Goal: Information Seeking & Learning: Learn about a topic

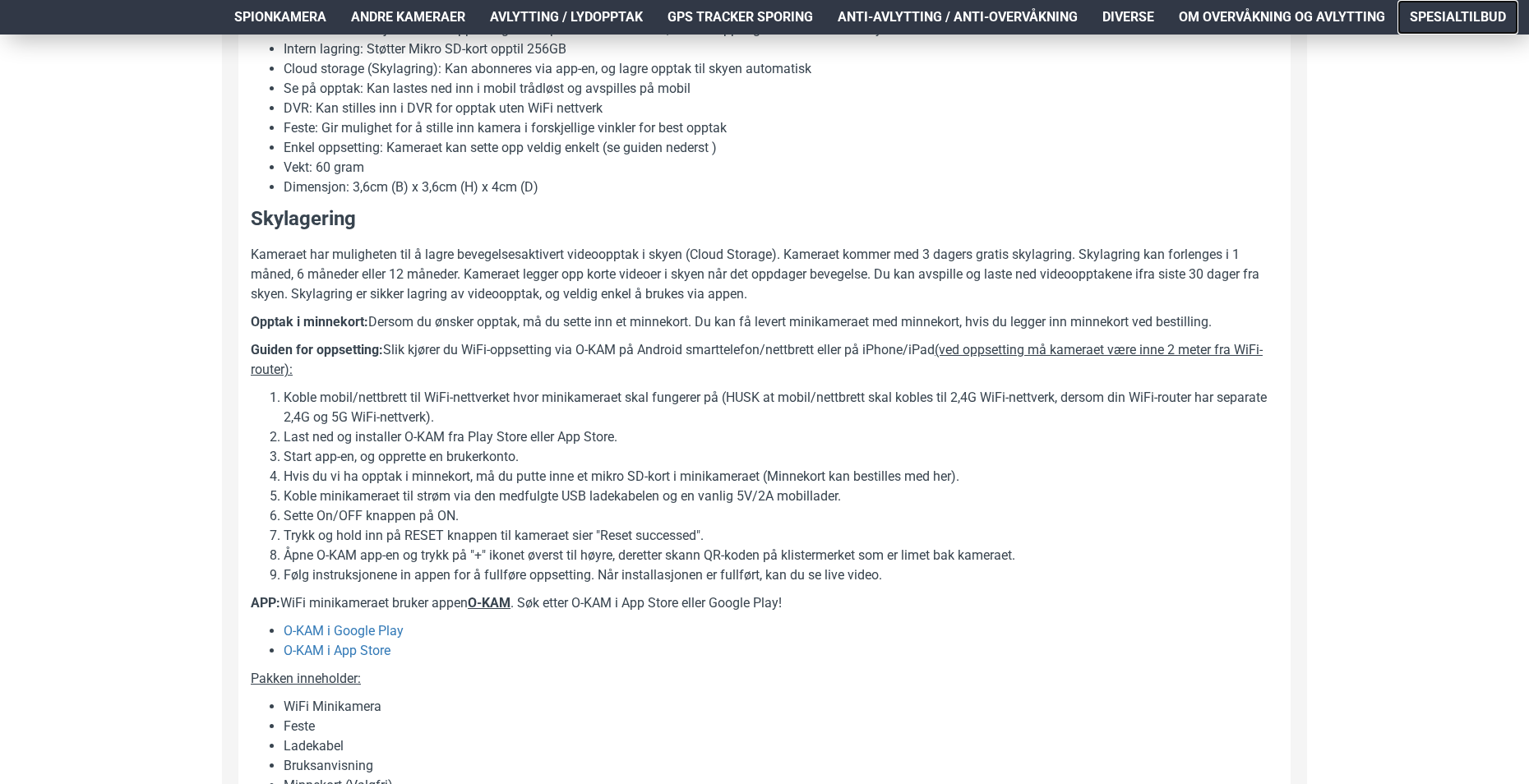
click at [1480, 23] on span "Spesialtilbud" at bounding box center [1458, 18] width 96 height 19
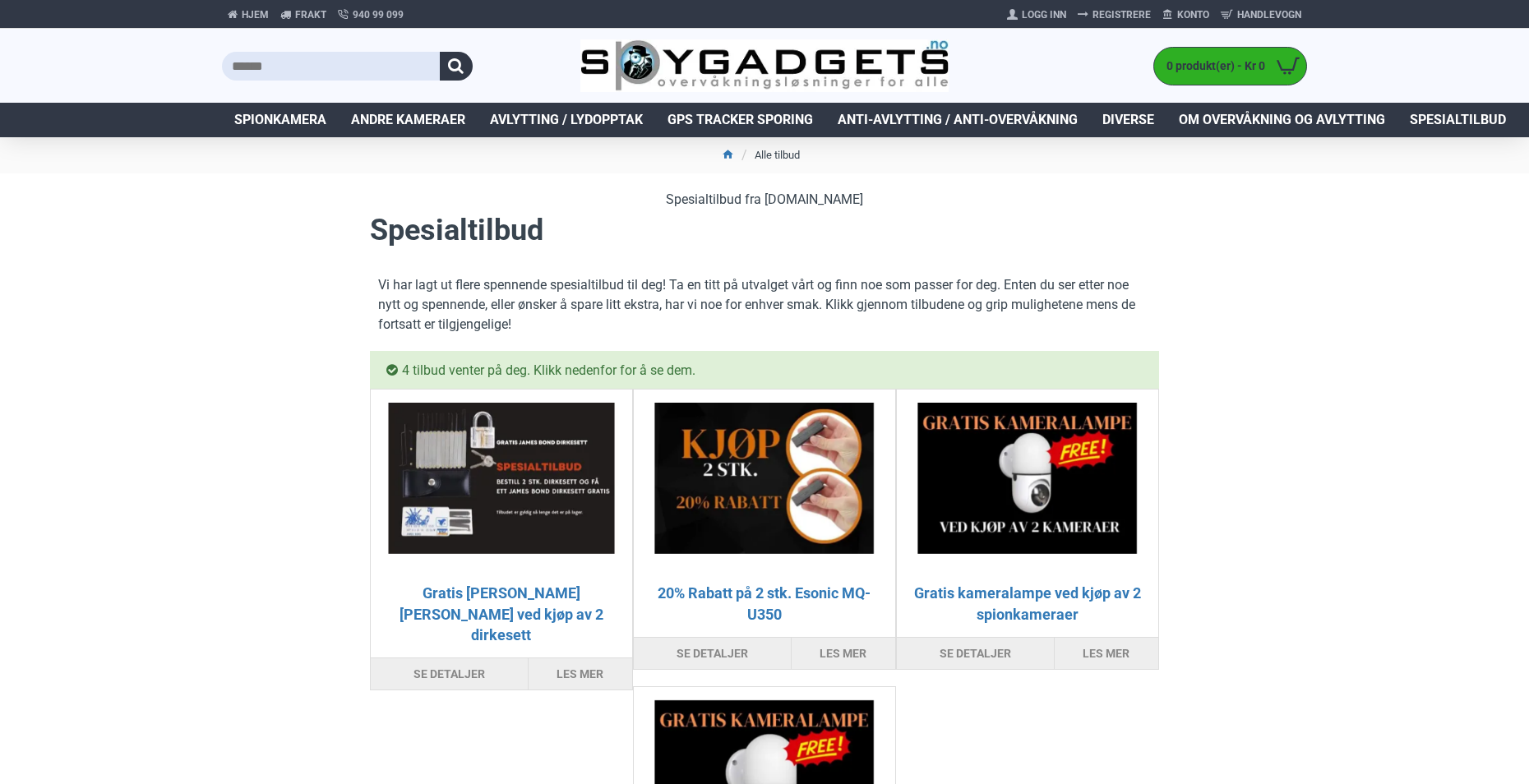
click at [826, 580] on div at bounding box center [764, 486] width 261 height 193
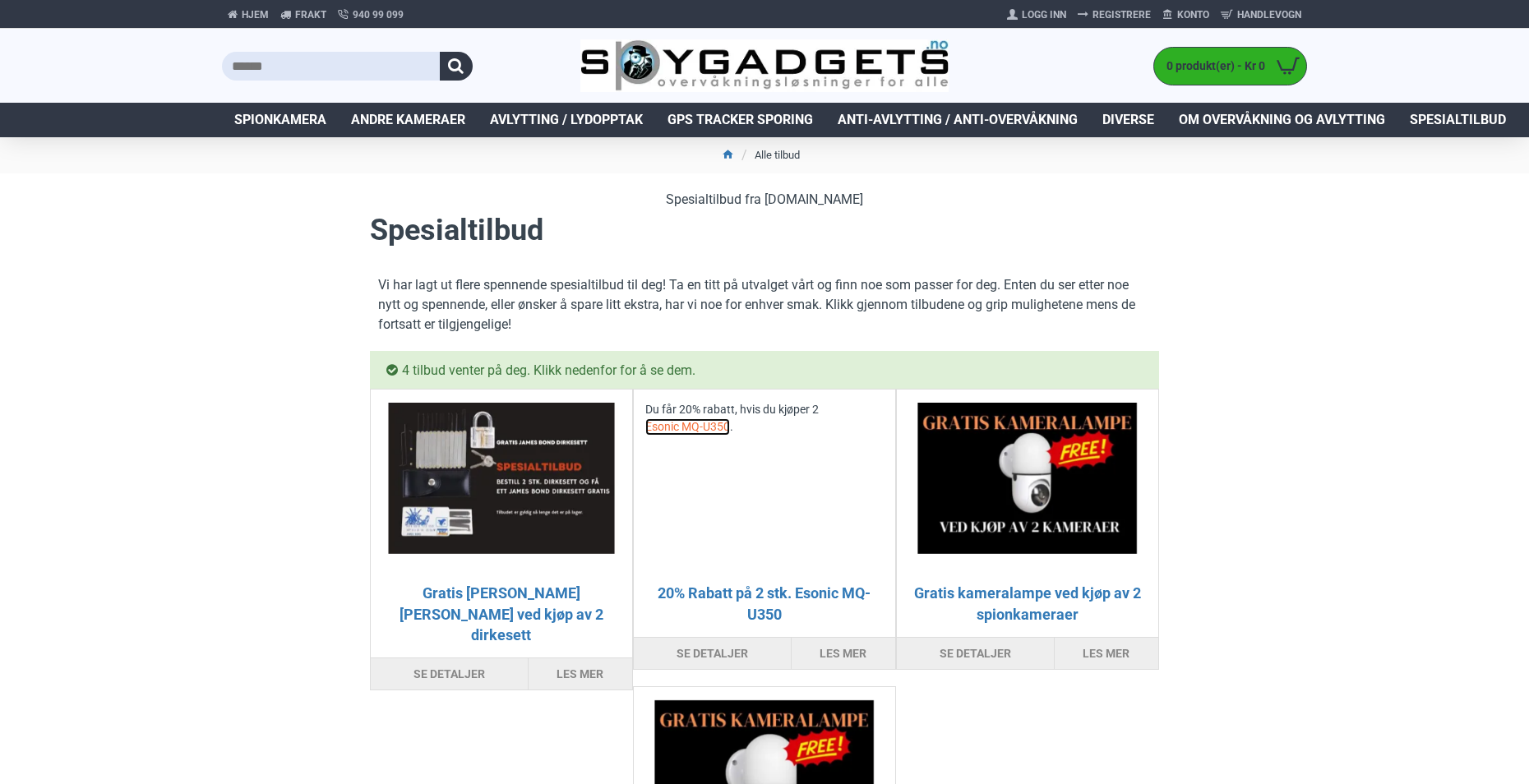
click at [697, 423] on link "Esonic MQ-U350" at bounding box center [687, 427] width 85 height 18
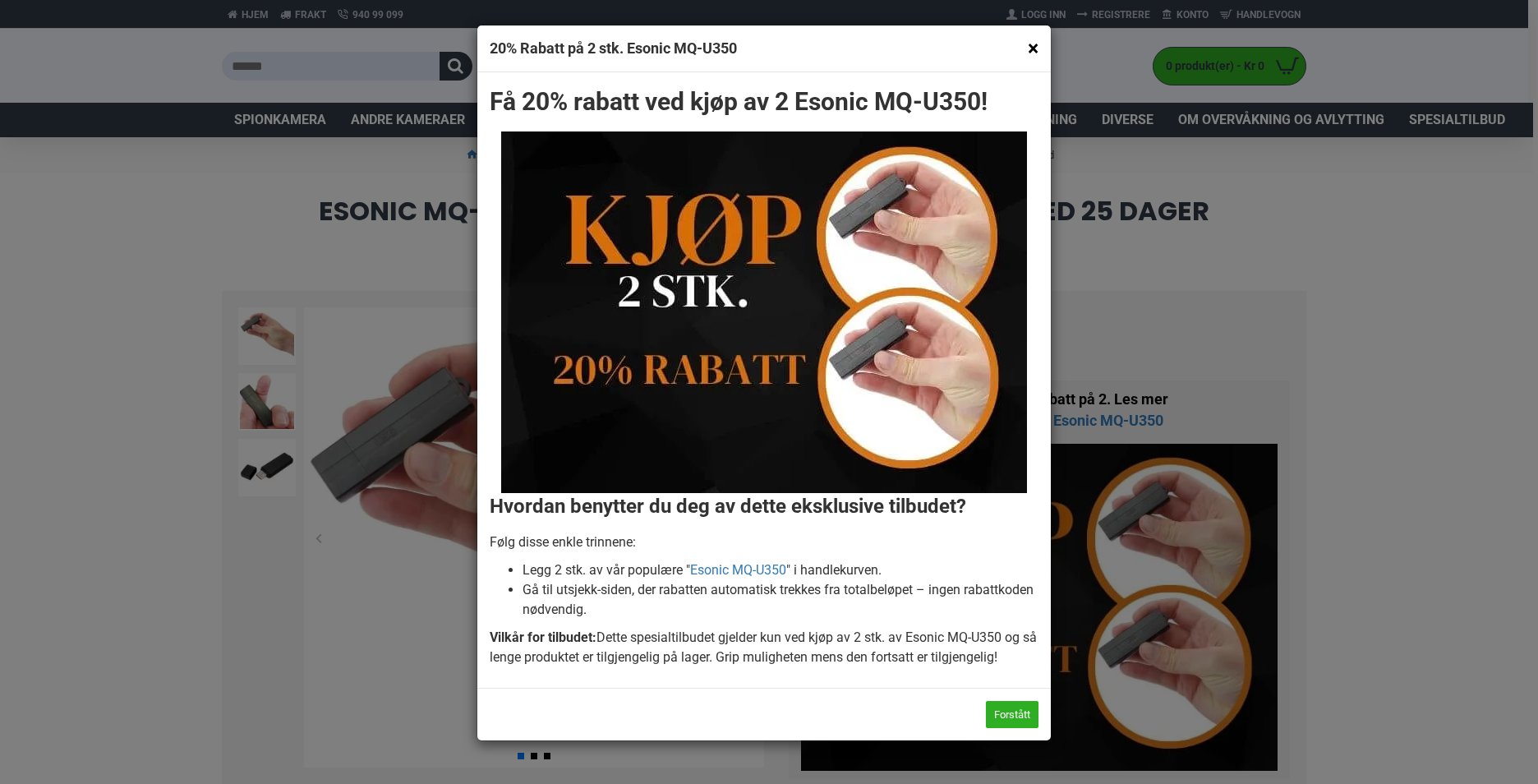
click at [1038, 45] on div "× 20% Rabatt på 2 stk. Esonic MQ-U350" at bounding box center [764, 49] width 574 height 47
click at [1034, 51] on button "×" at bounding box center [1032, 48] width 11 height 20
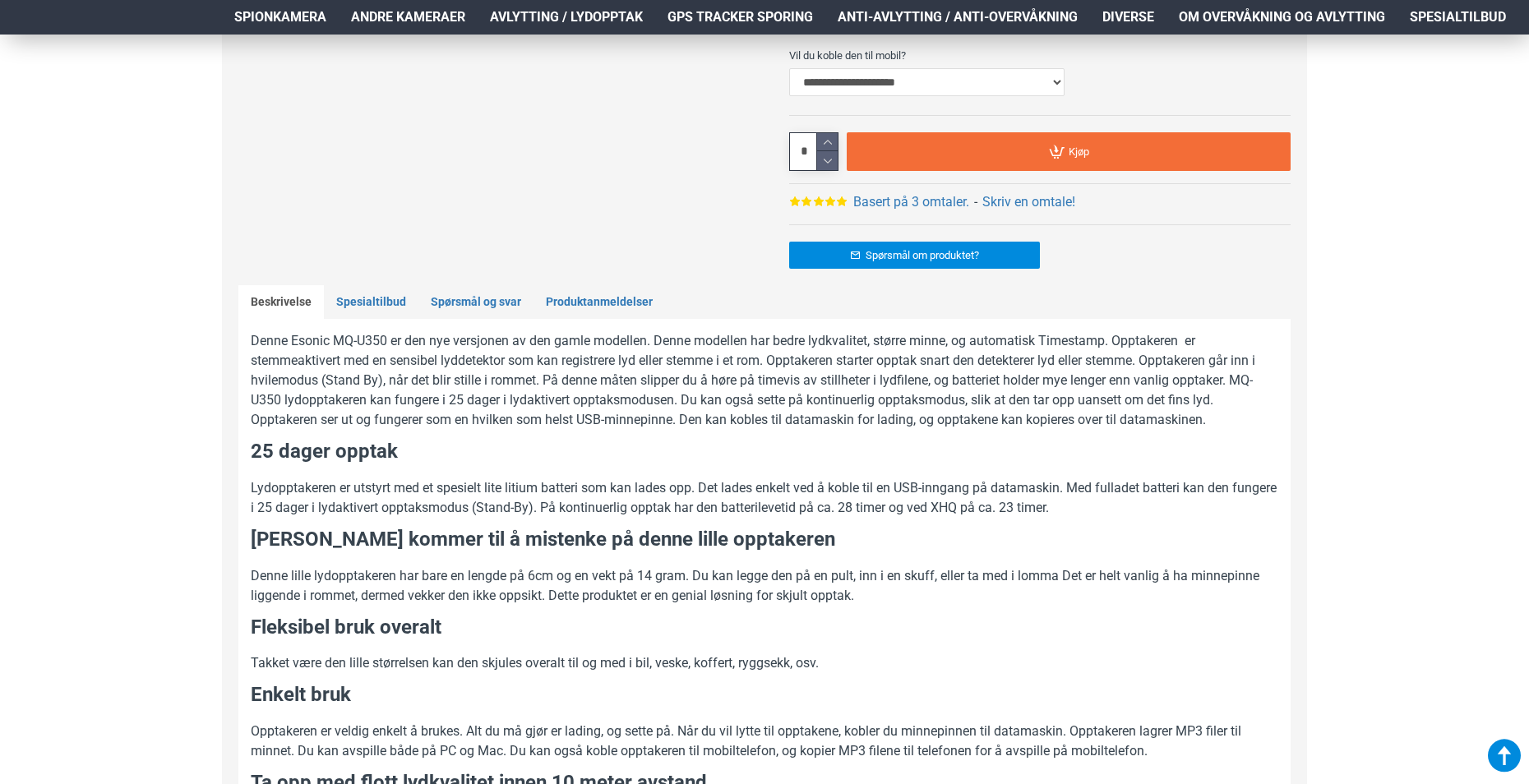
scroll to position [904, 0]
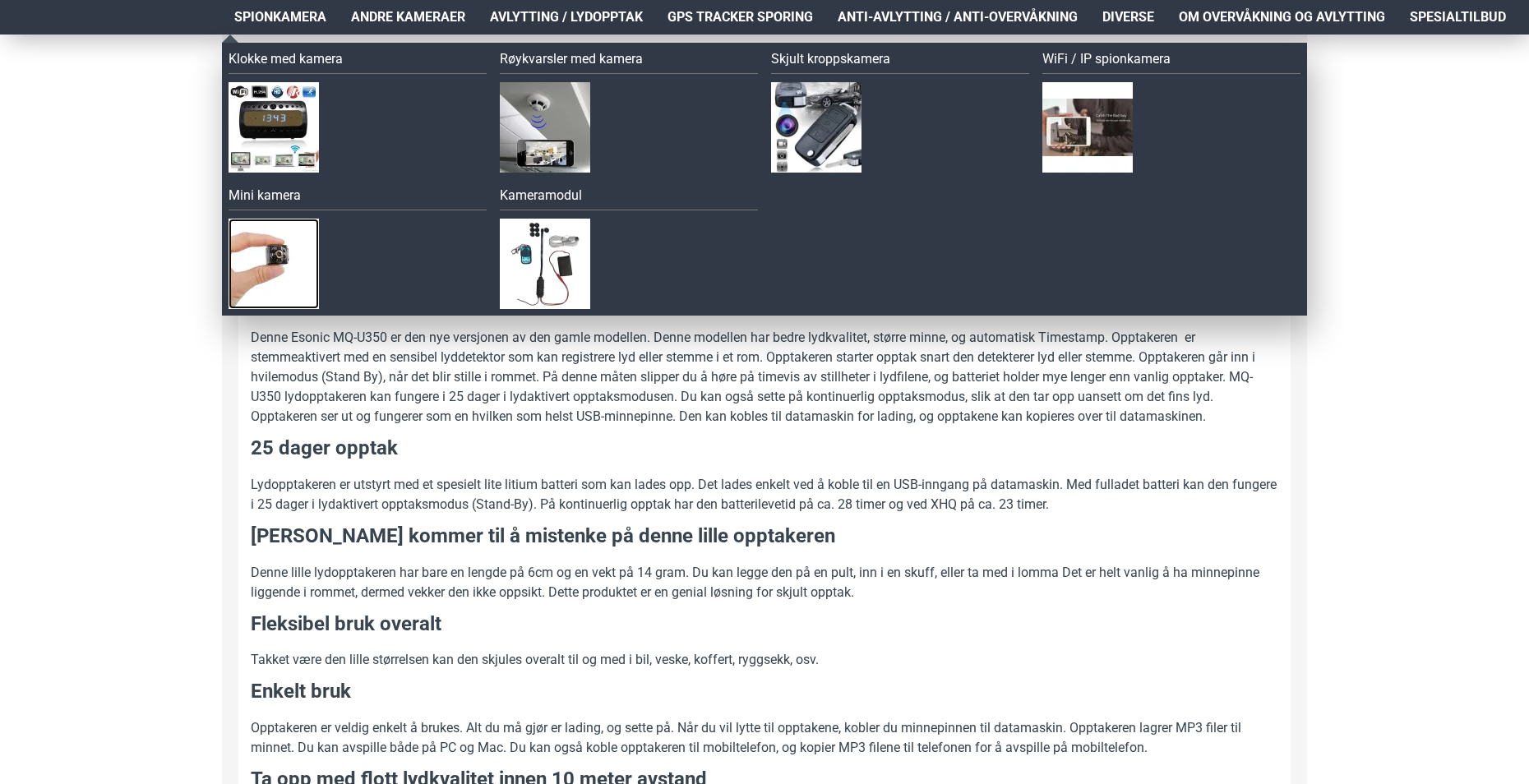
click at [276, 259] on img at bounding box center [274, 263] width 91 height 91
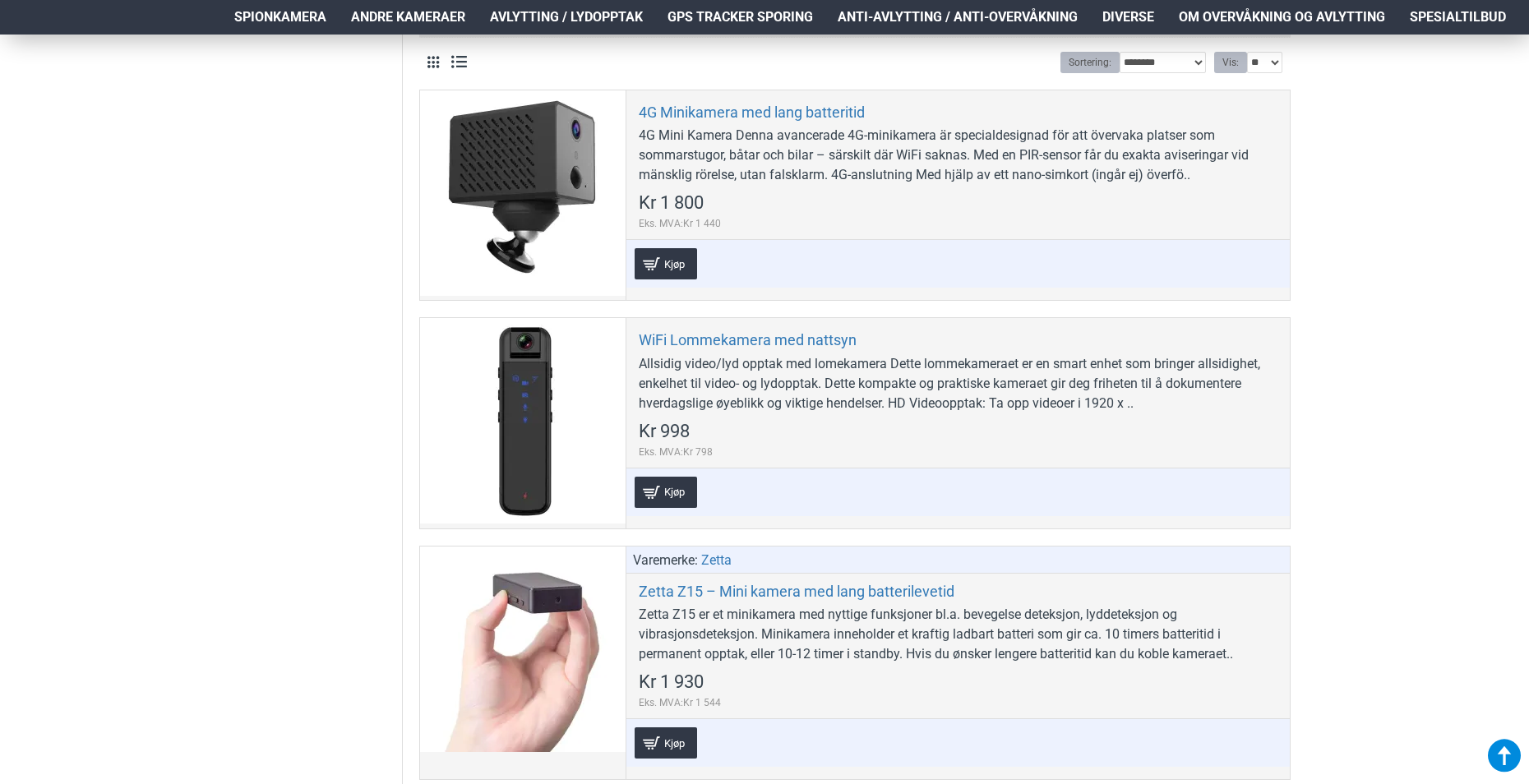
scroll to position [657, 0]
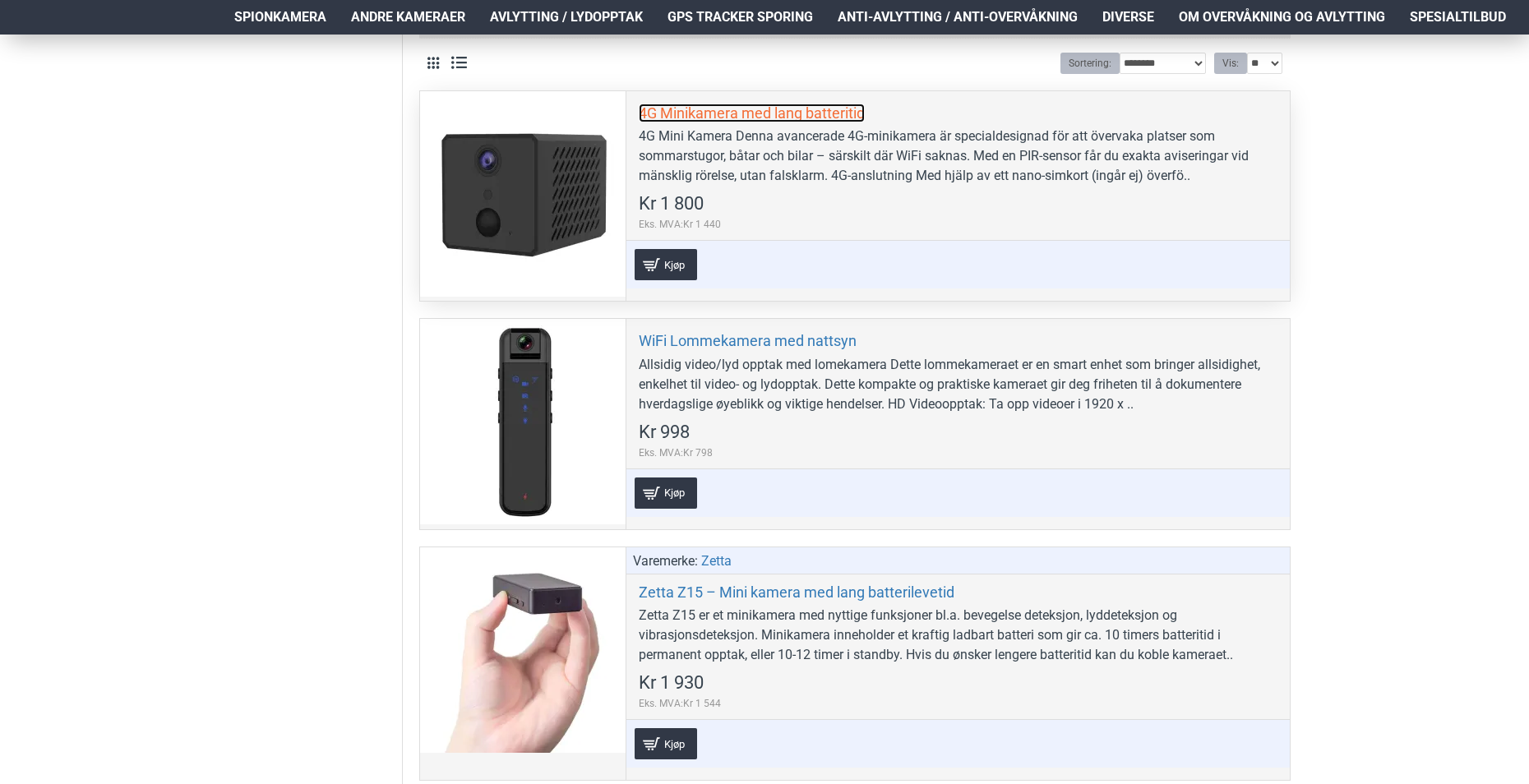
click at [777, 112] on link "4G Minikamera med lang batteritid" at bounding box center [752, 112] width 226 height 19
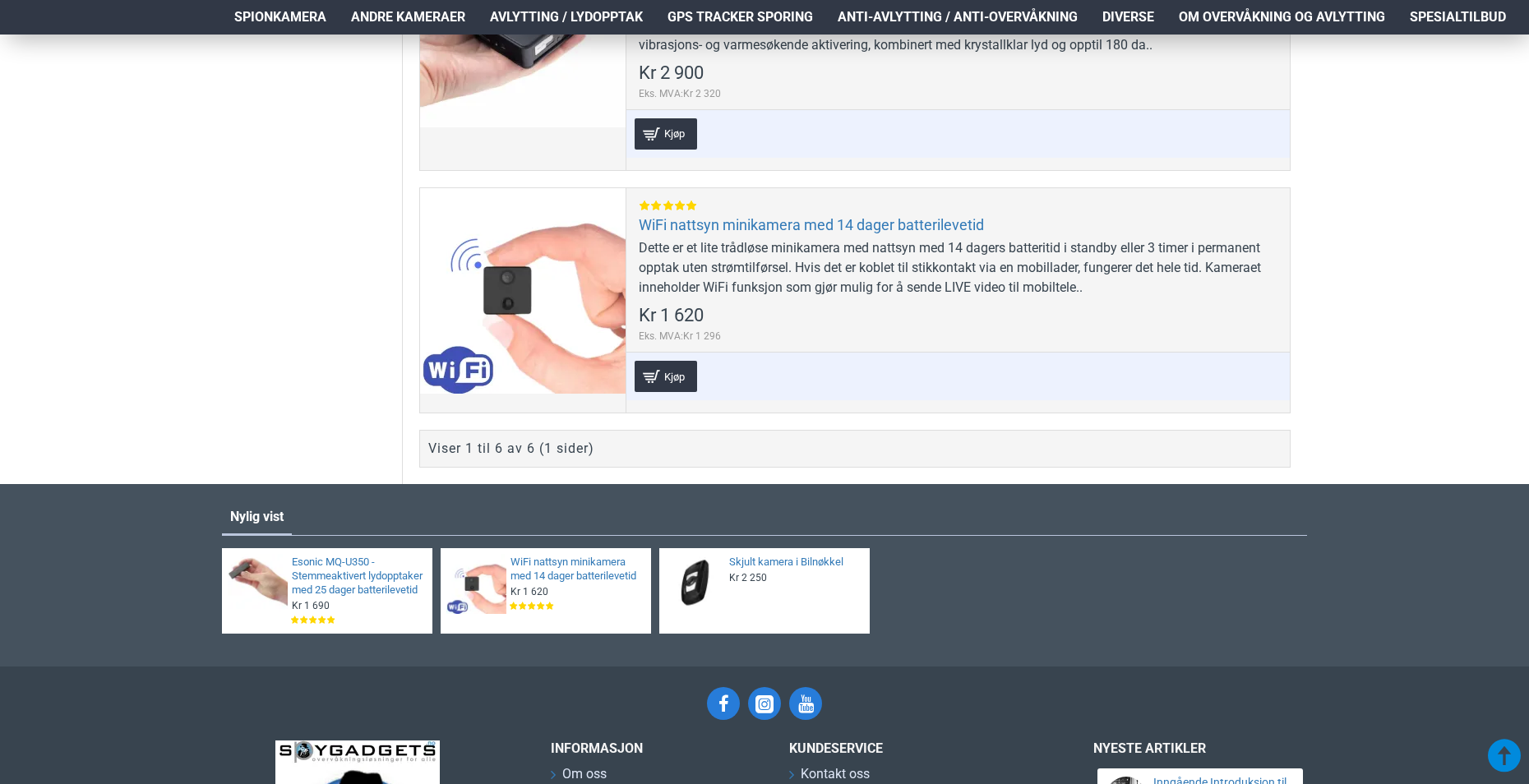
scroll to position [1808, 0]
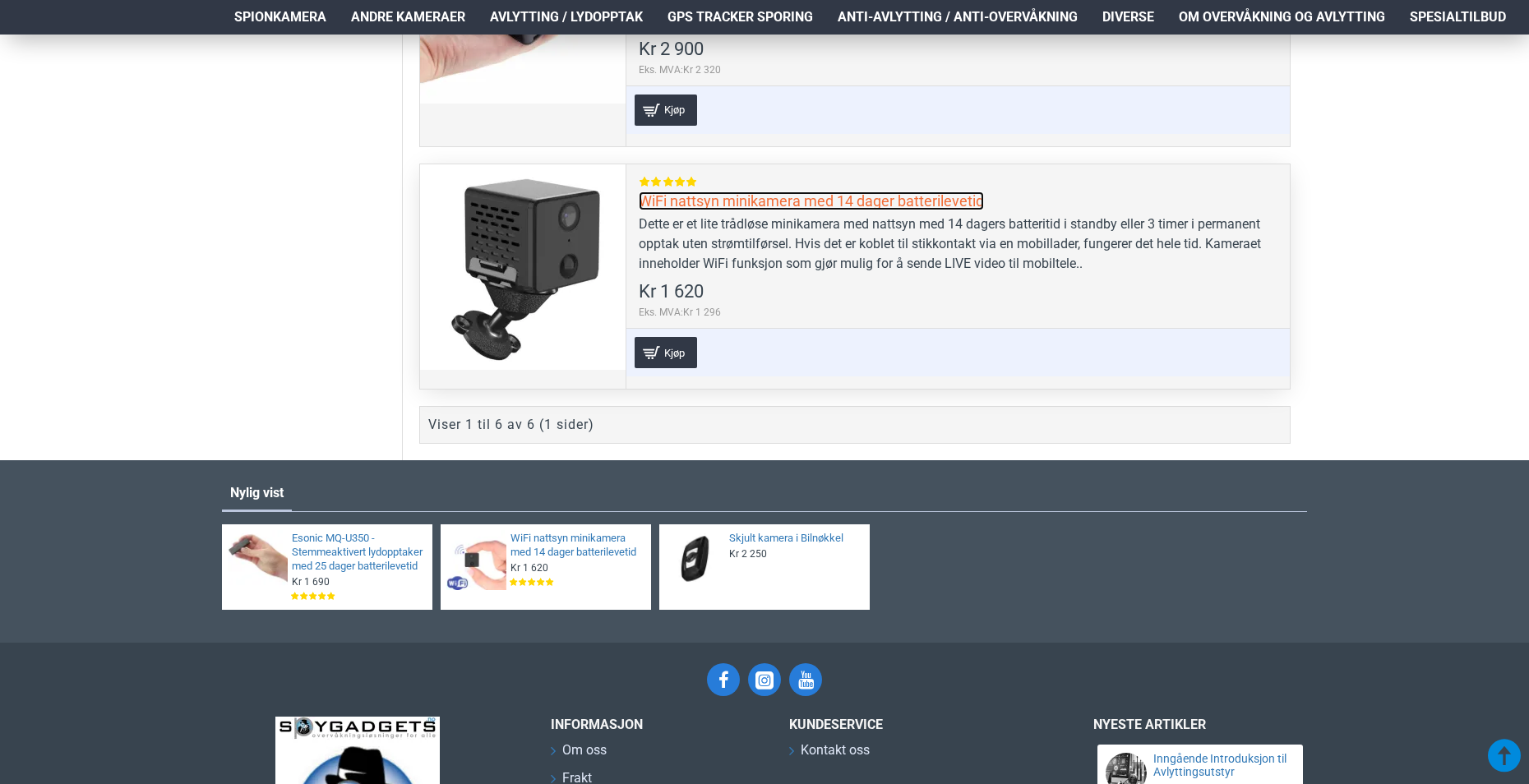
click at [798, 197] on link "WiFi nattsyn minikamera med 14 dager batterilevetid" at bounding box center [812, 201] width 345 height 19
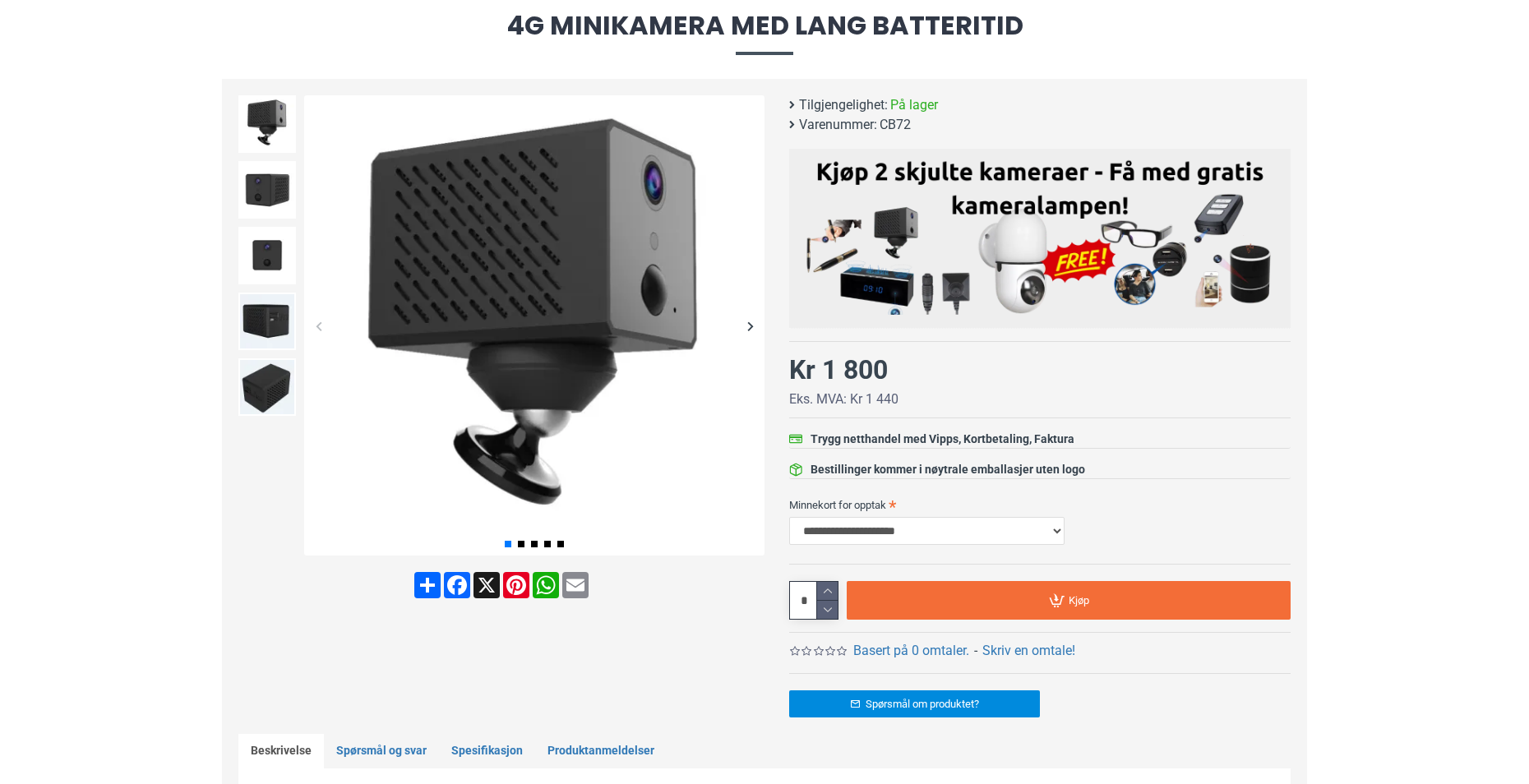
scroll to position [165, 0]
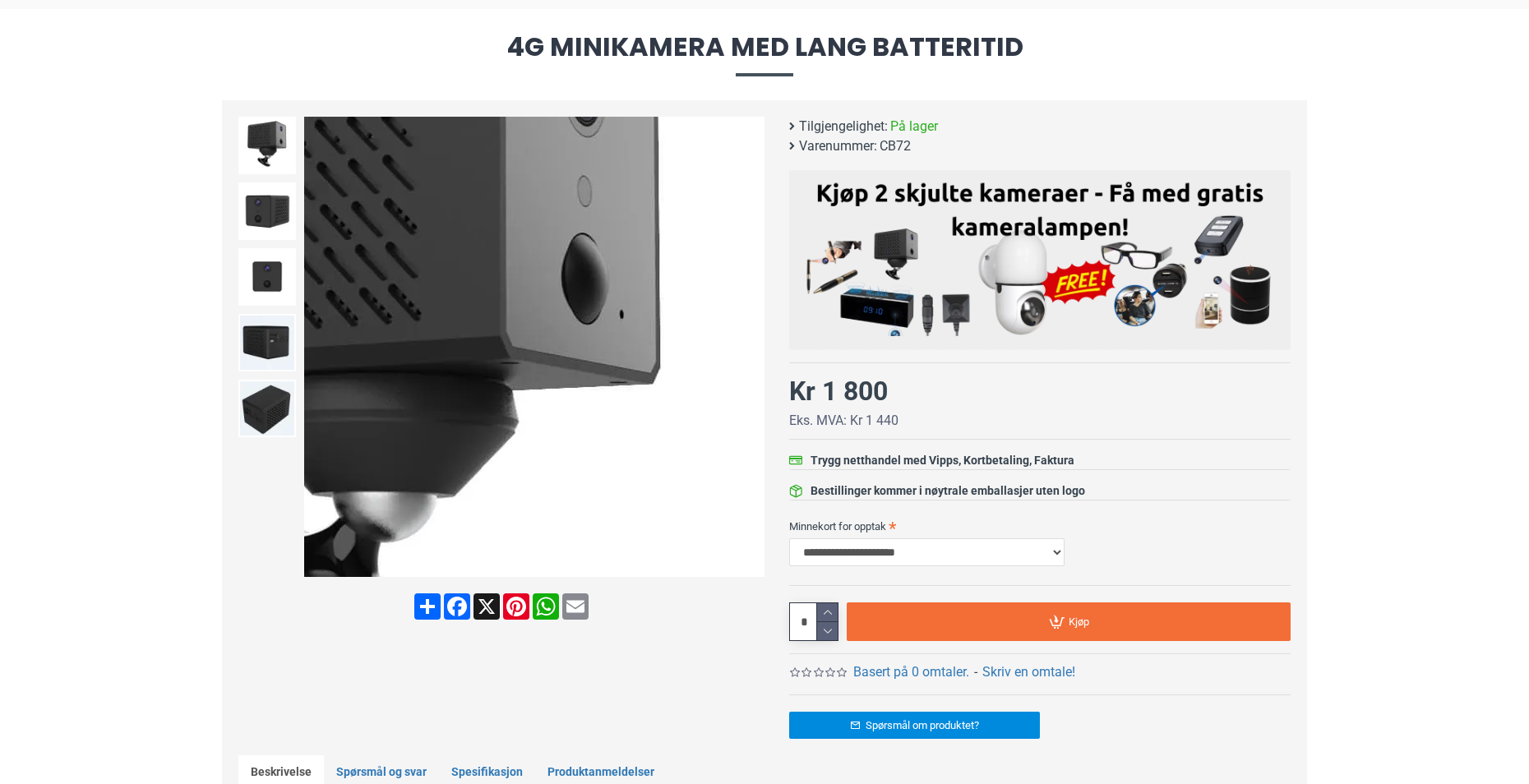
click at [744, 354] on div "Next slide" at bounding box center [750, 348] width 29 height 29
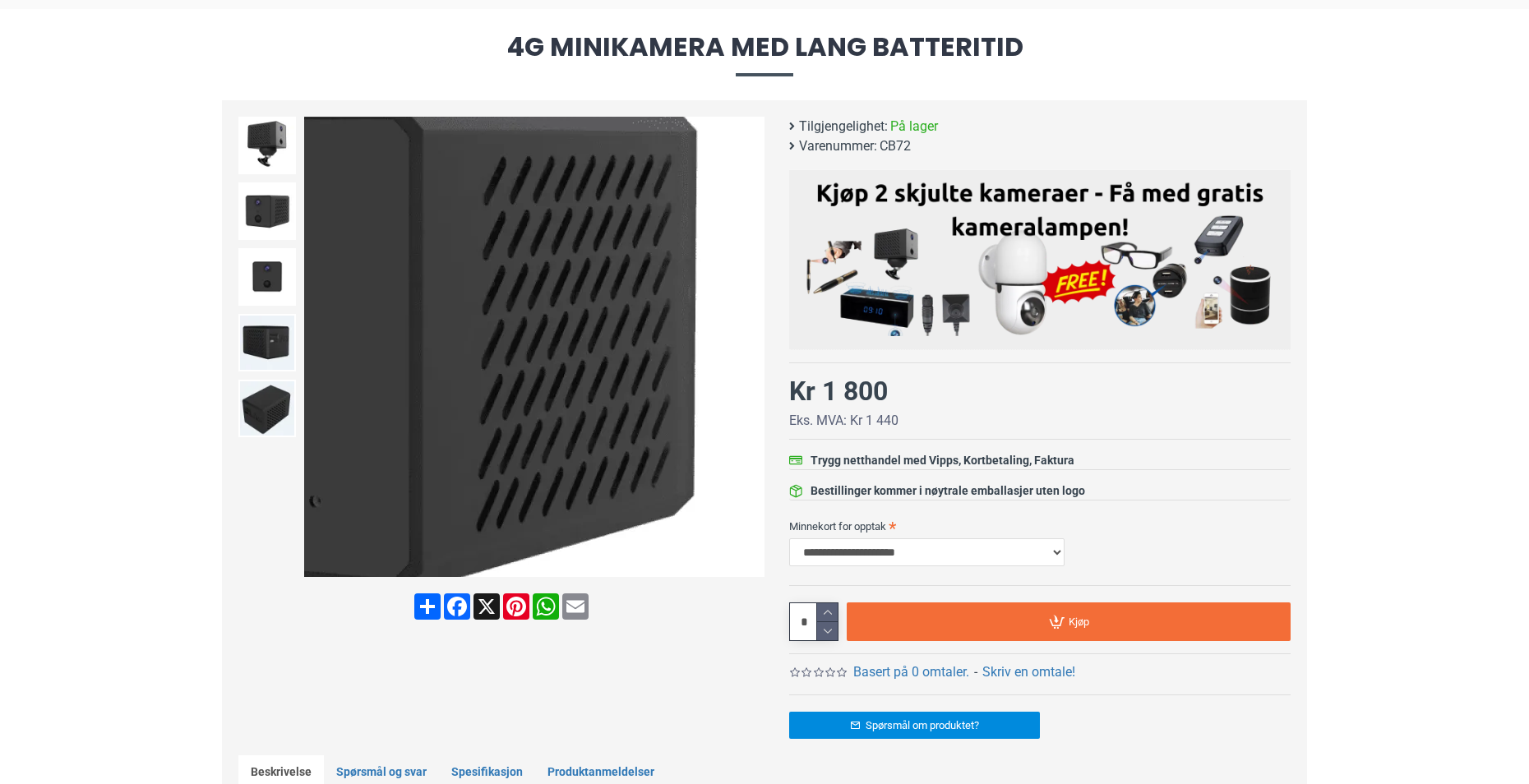
click at [754, 351] on div "Next slide" at bounding box center [750, 348] width 29 height 29
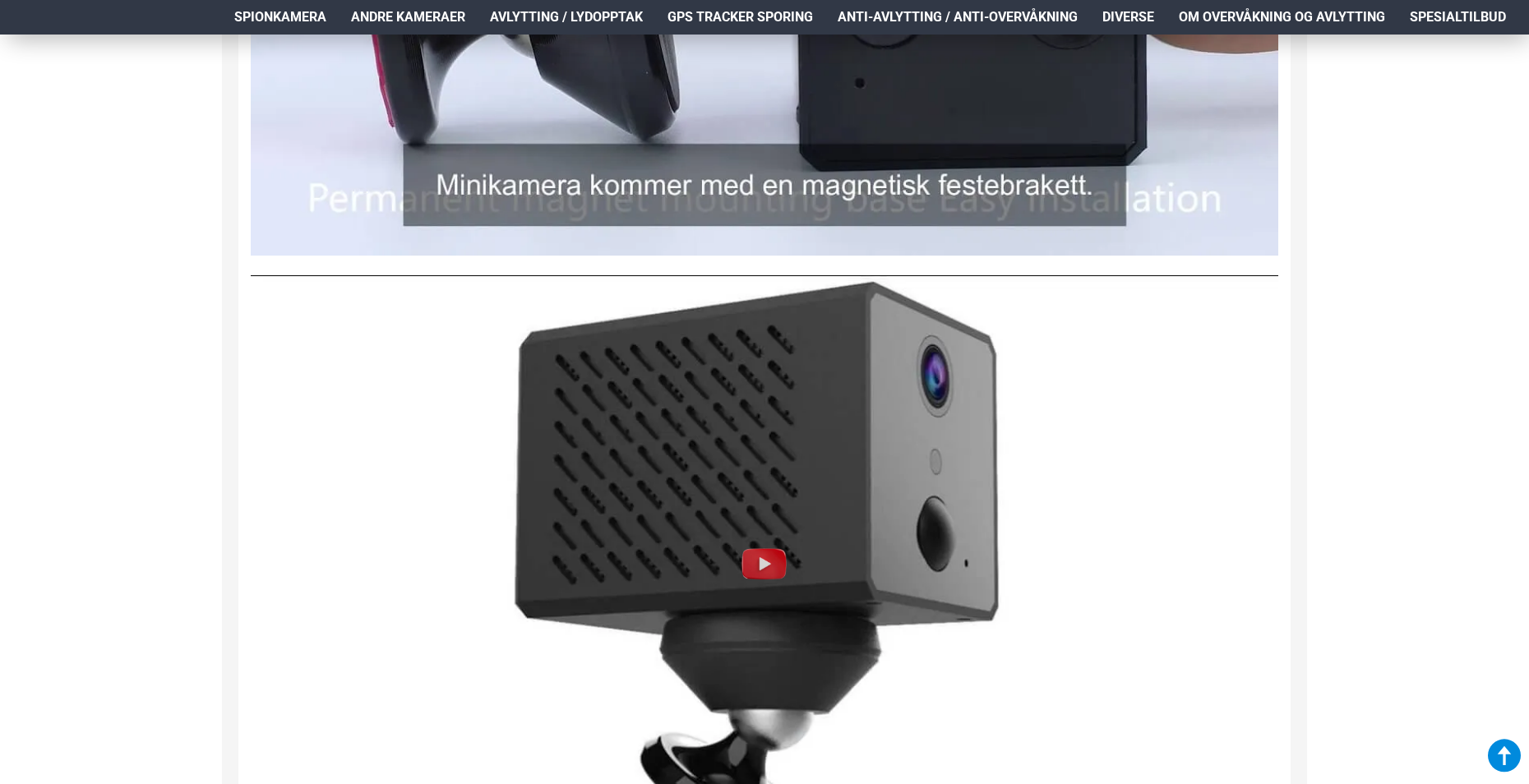
scroll to position [2793, 0]
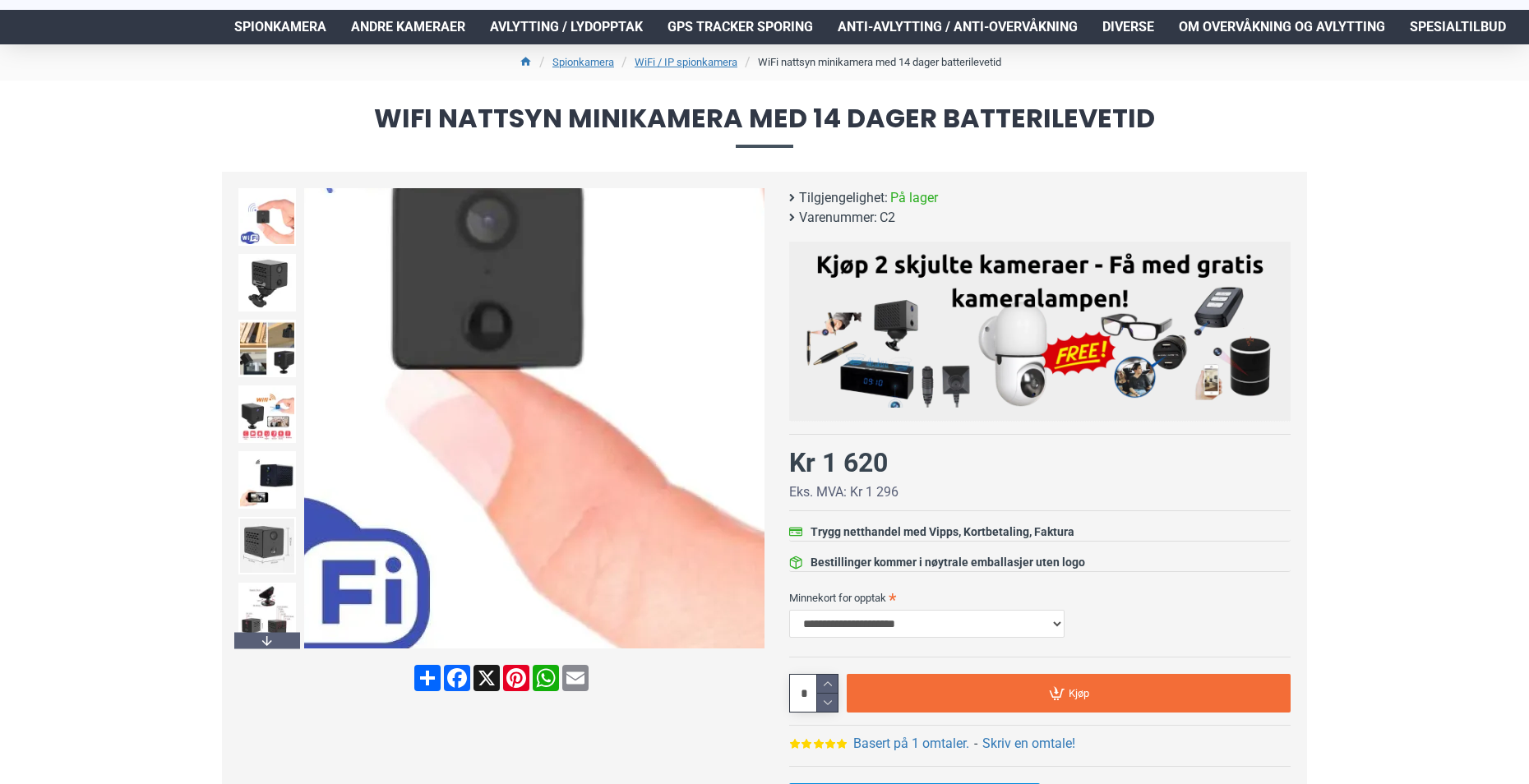
scroll to position [70, 0]
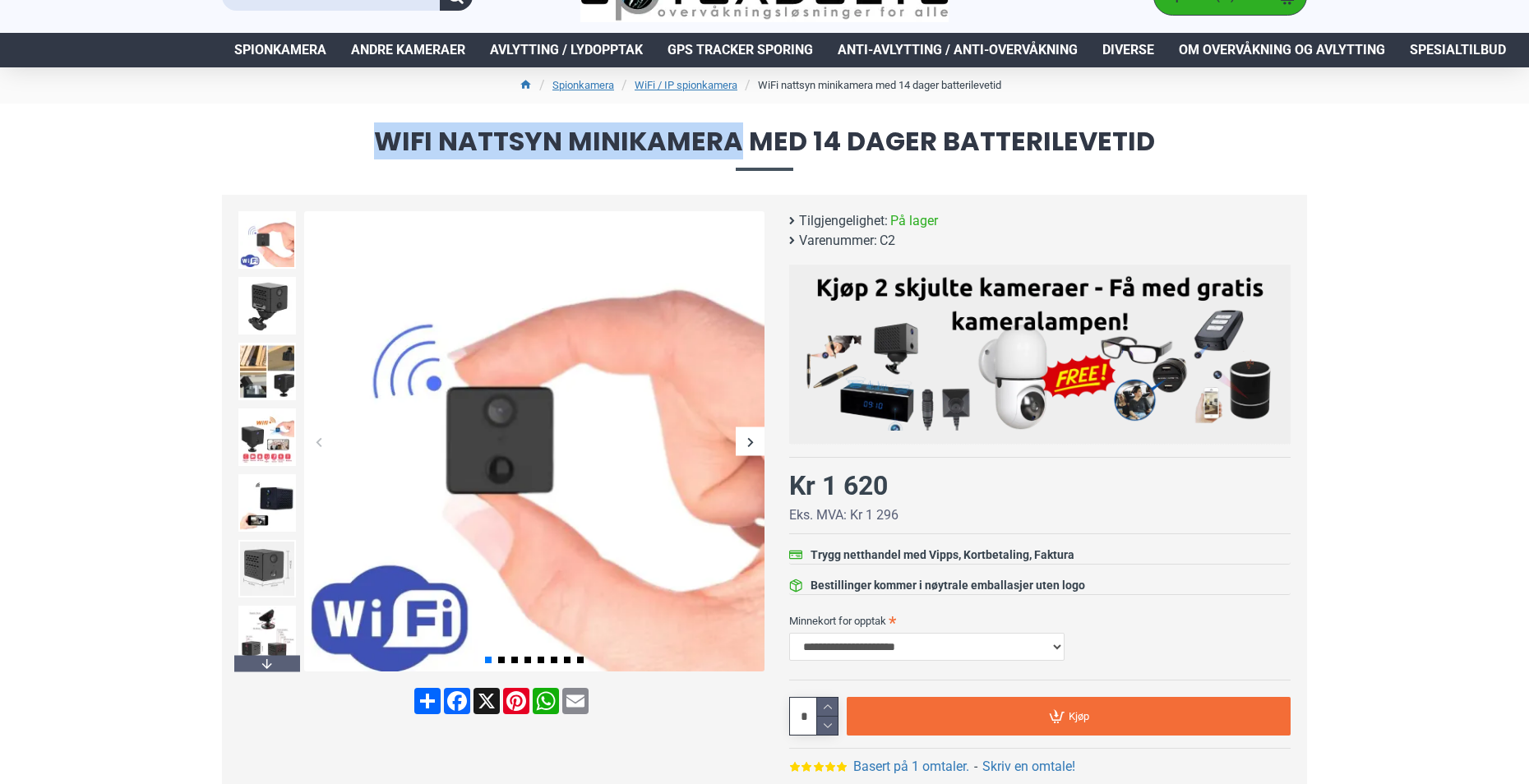
drag, startPoint x: 740, startPoint y: 141, endPoint x: 361, endPoint y: 136, distance: 379.0
click at [361, 136] on span "WiFi nattsyn minikamera med 14 dager batterilevetid" at bounding box center [765, 149] width 1086 height 42
click at [280, 447] on img at bounding box center [267, 436] width 57 height 57
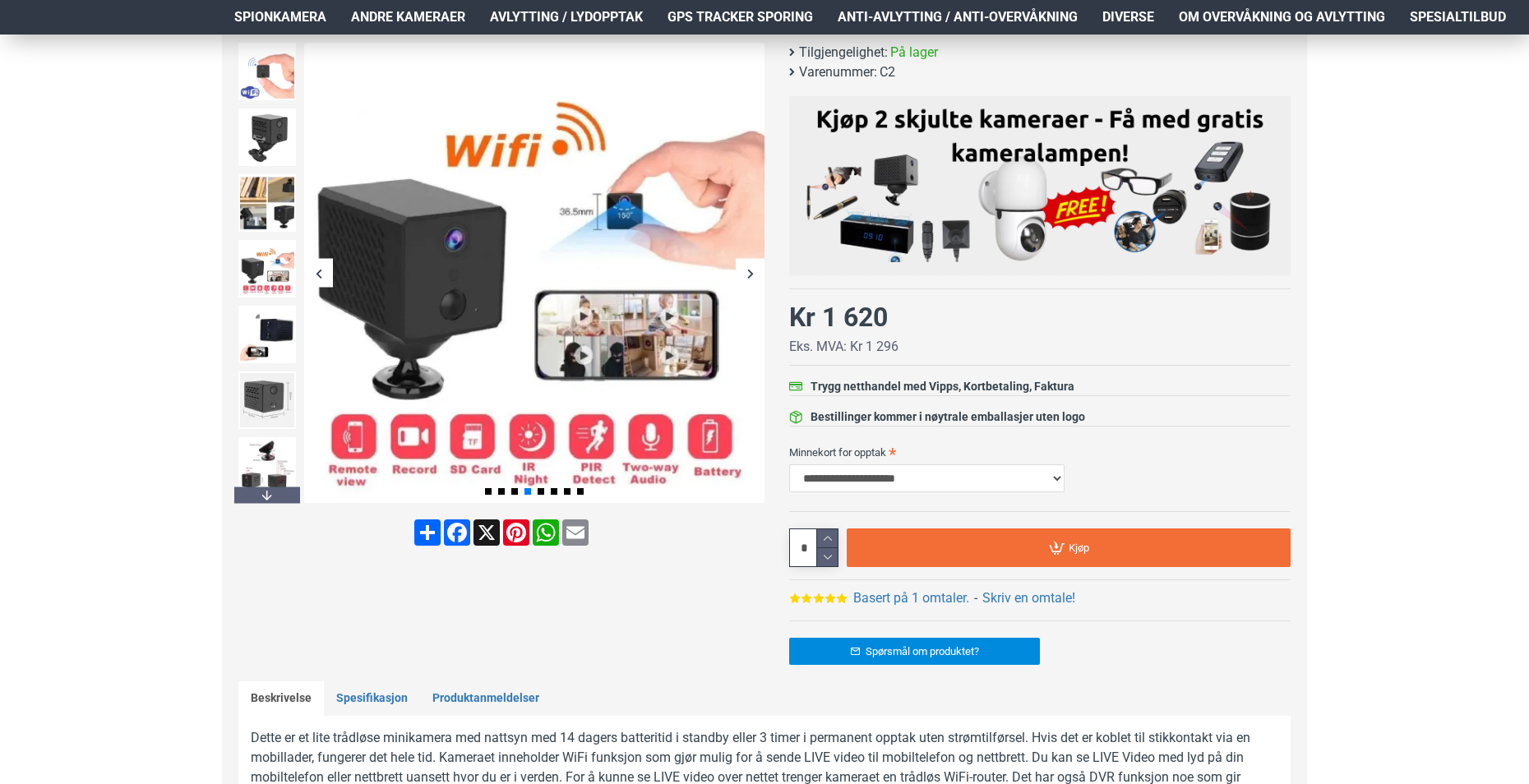
scroll to position [234, 0]
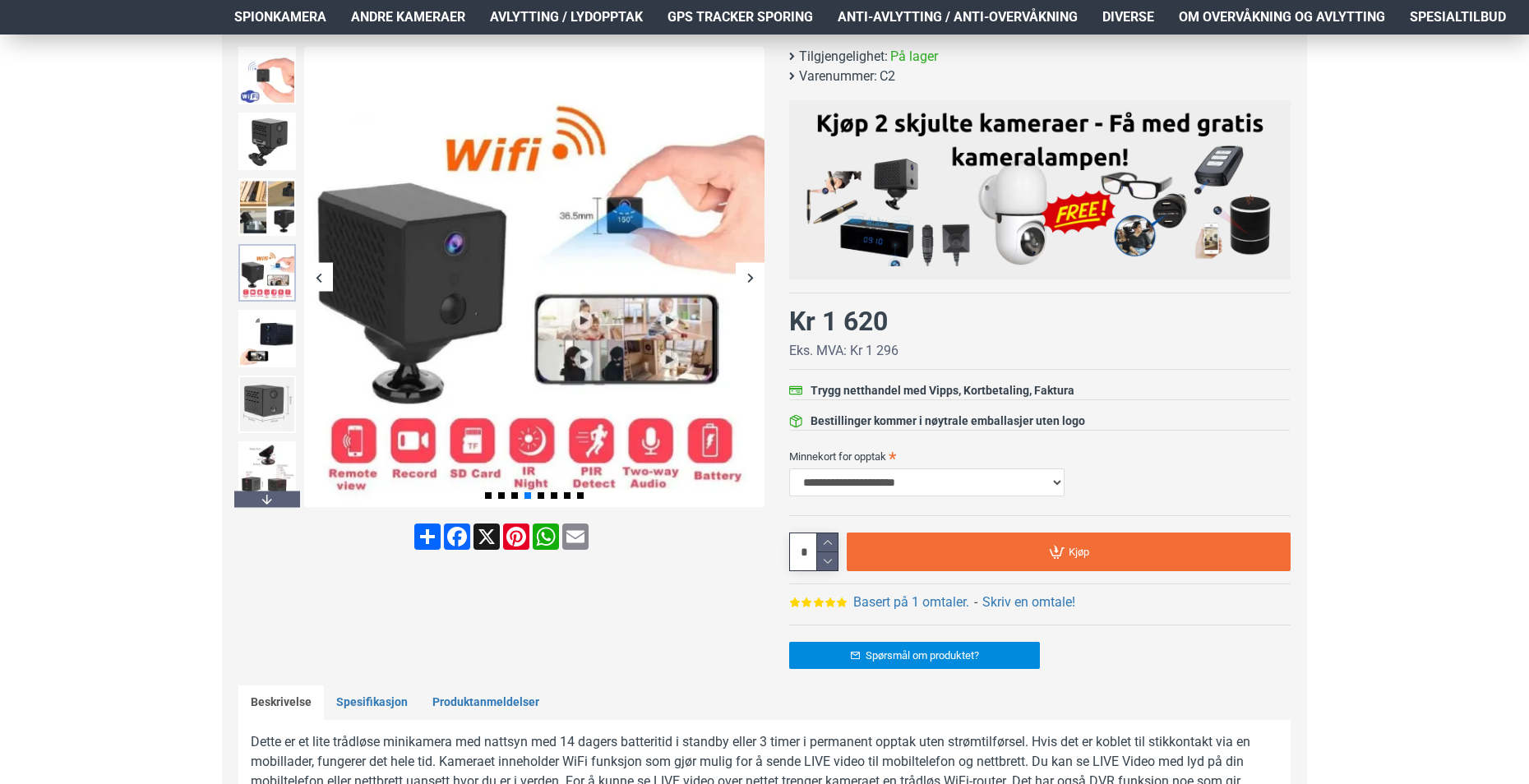
click at [271, 273] on img at bounding box center [267, 273] width 57 height 57
click at [282, 147] on img at bounding box center [267, 141] width 57 height 57
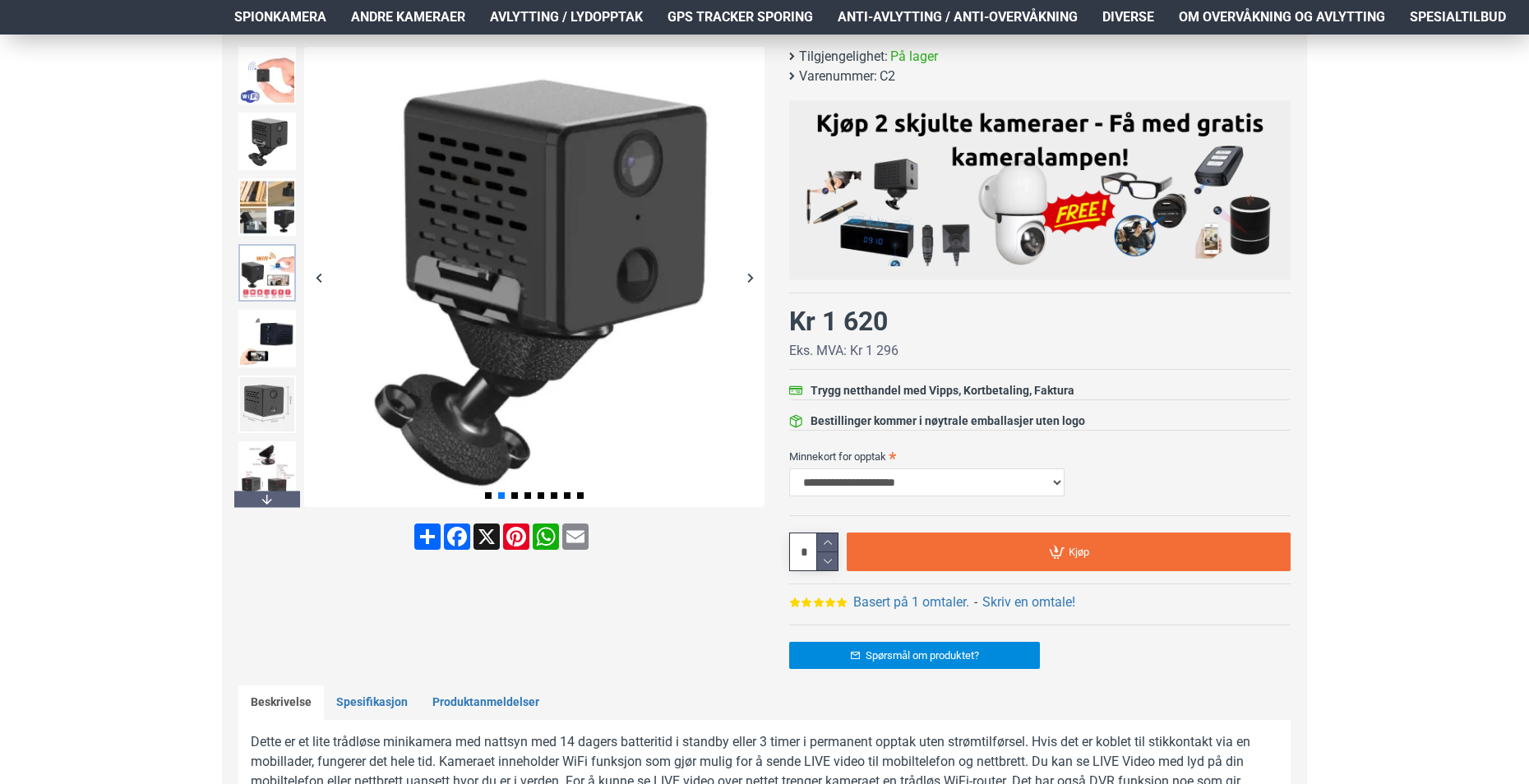
click at [272, 295] on img at bounding box center [267, 273] width 57 height 57
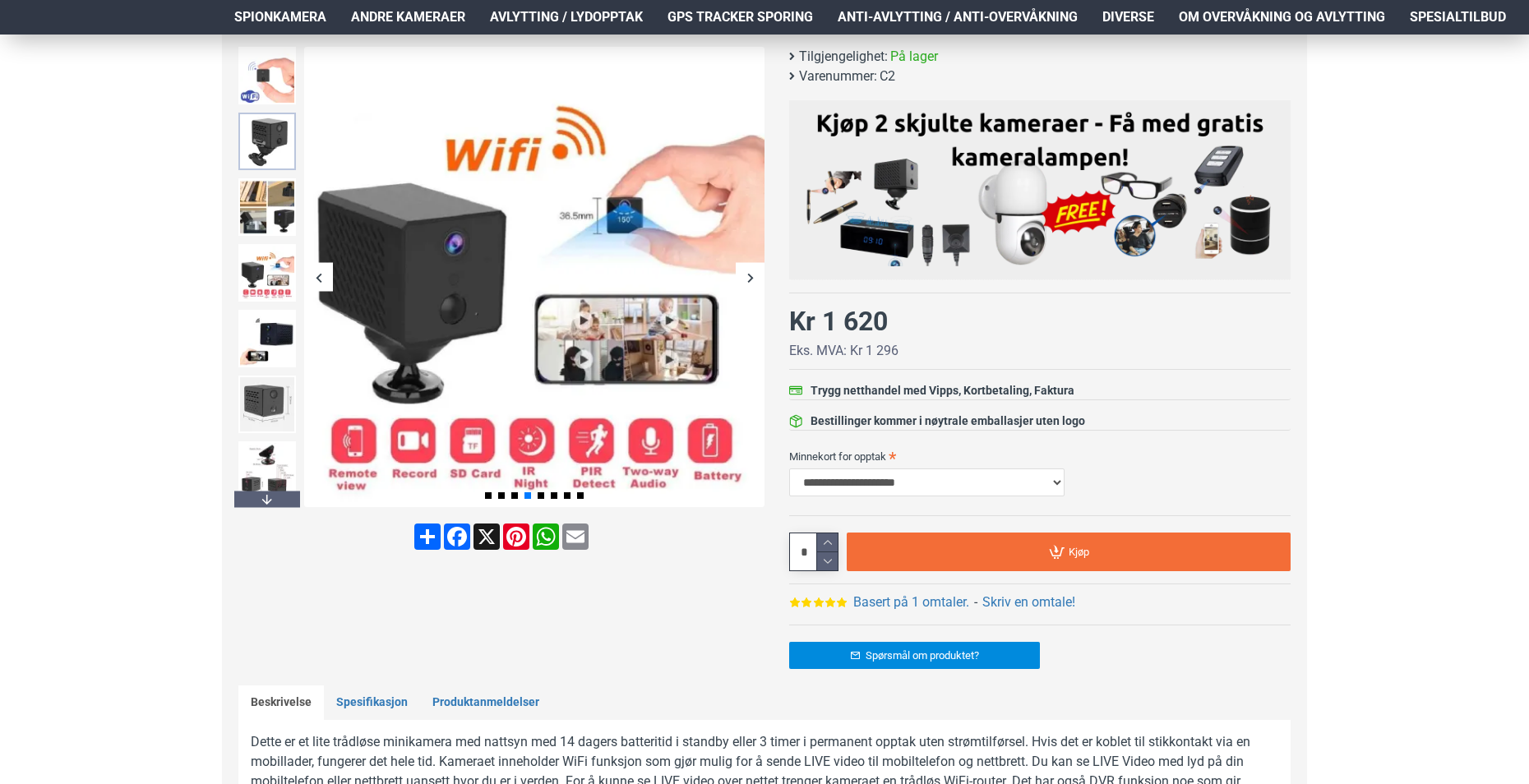
click at [271, 134] on img at bounding box center [267, 141] width 57 height 57
